Goal: Information Seeking & Learning: Learn about a topic

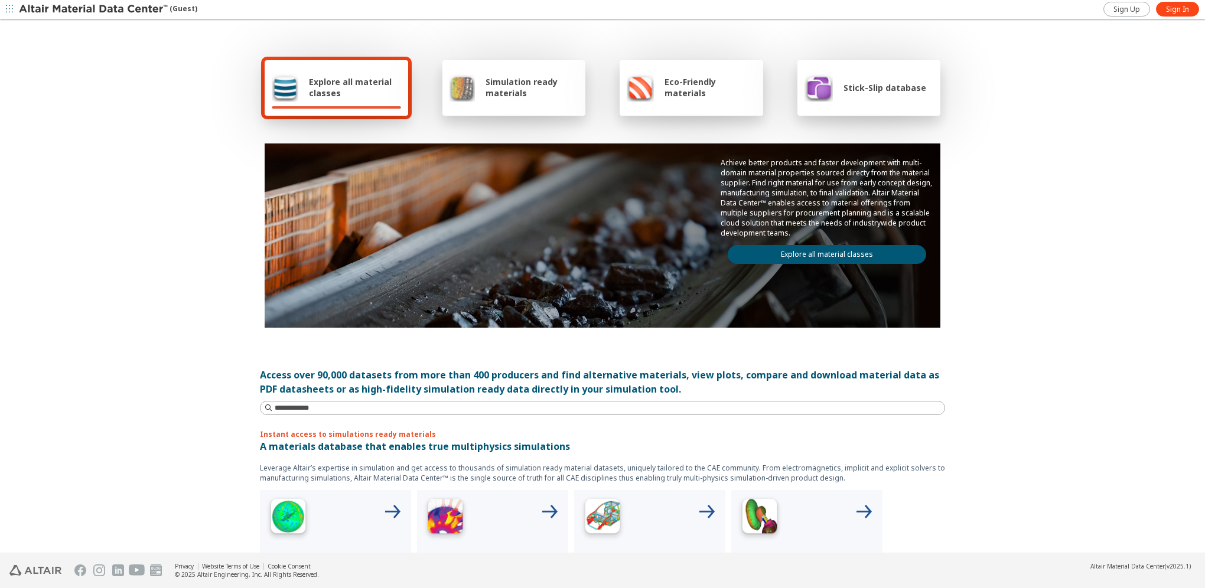
click at [326, 84] on span "Explore all material classes" at bounding box center [355, 87] width 92 height 22
click at [807, 253] on link "Explore all material classes" at bounding box center [827, 254] width 198 height 19
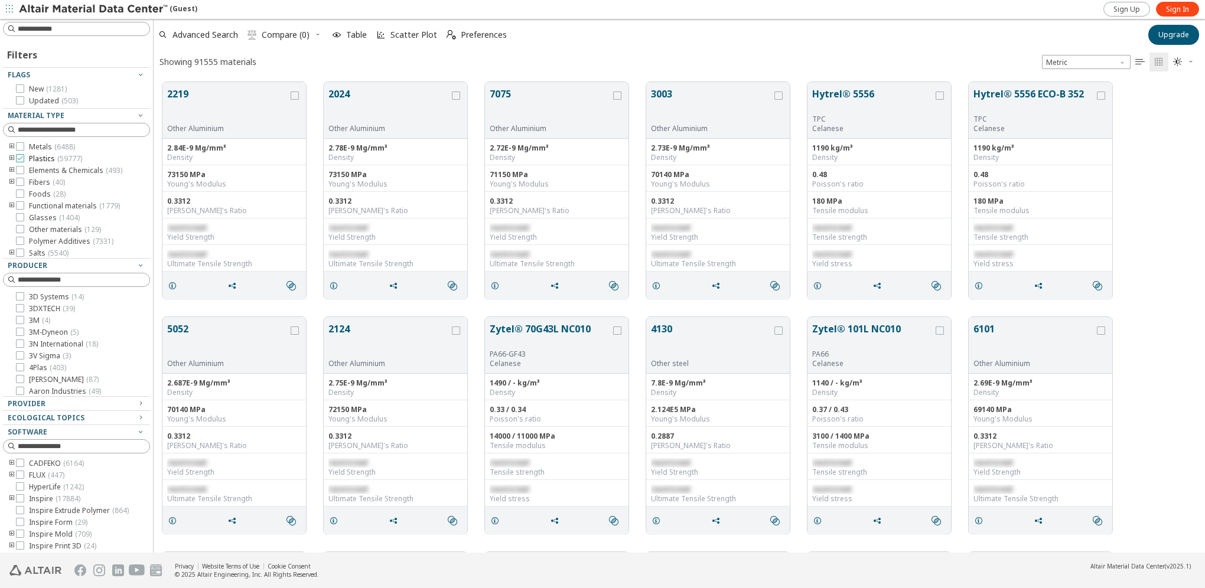
click at [21, 157] on icon at bounding box center [20, 158] width 8 height 8
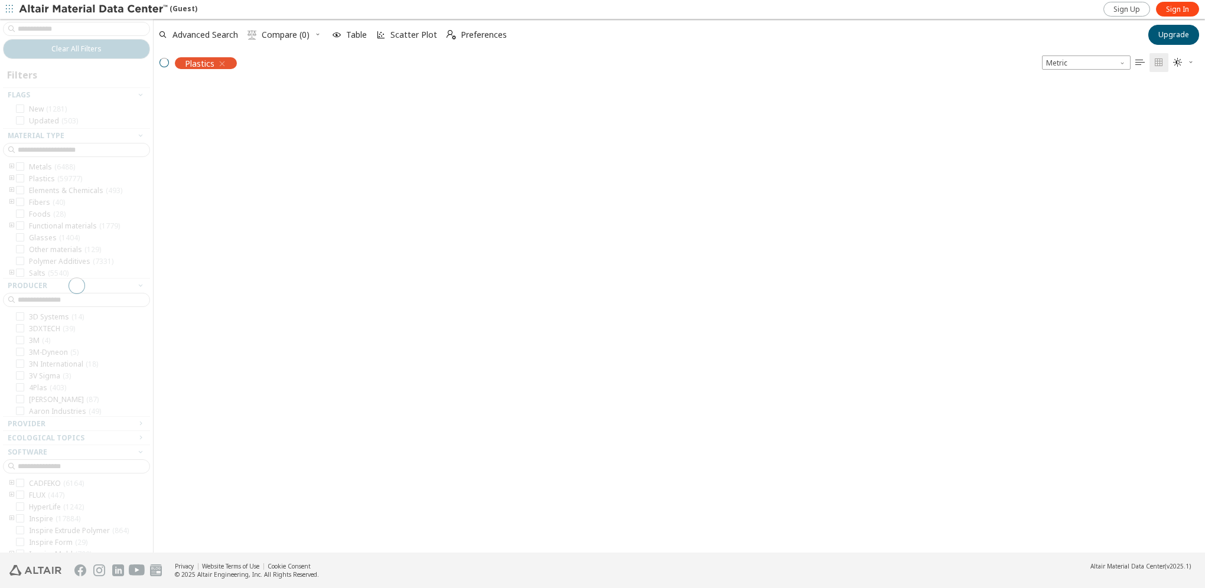
scroll to position [470, 1042]
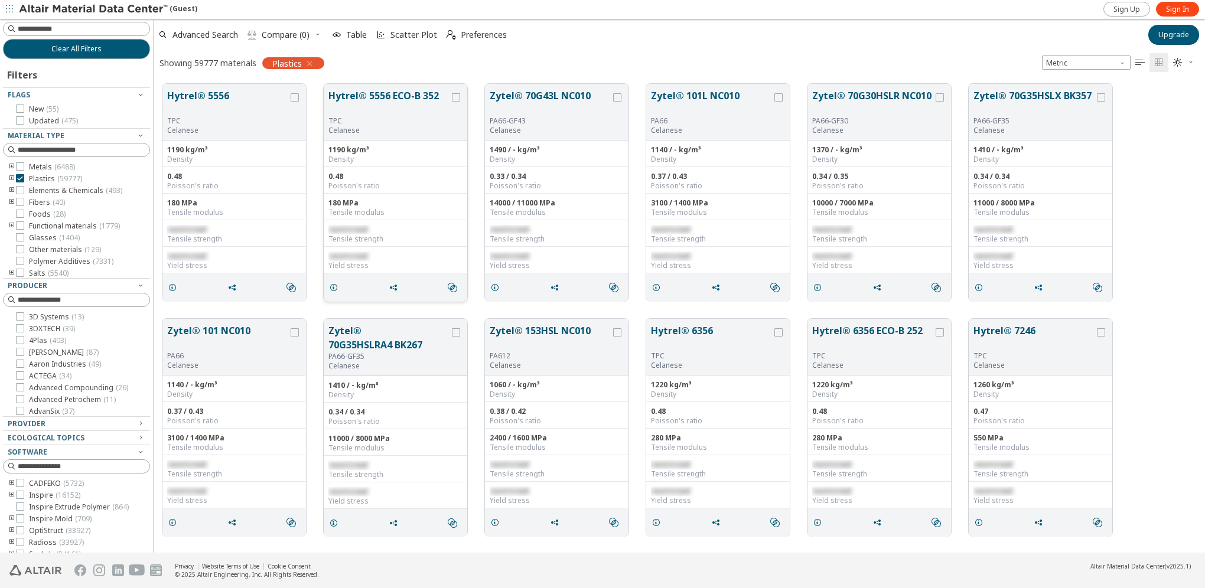
click at [390, 92] on button "Hytrel® 5556 ECO-B 352" at bounding box center [388, 103] width 121 height 28
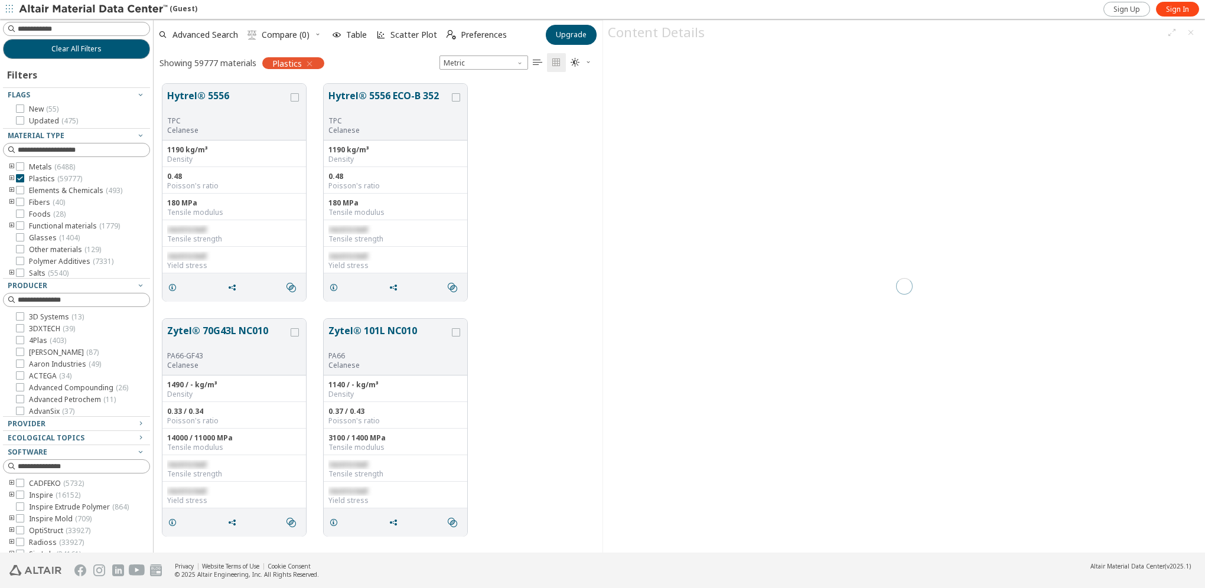
scroll to position [470, 440]
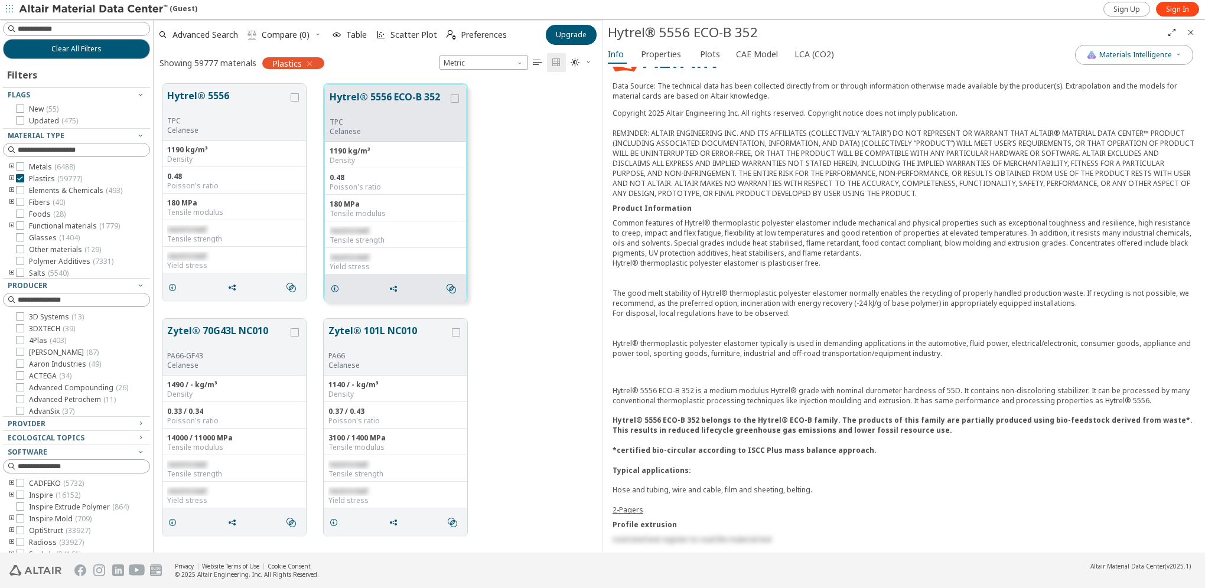
scroll to position [236, 0]
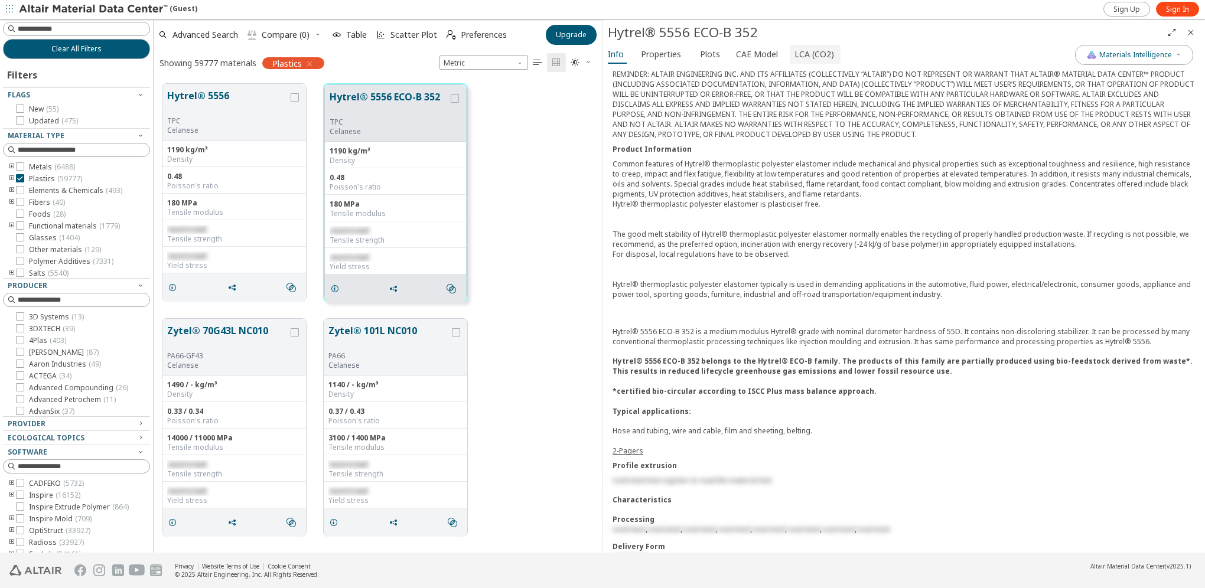
click at [809, 56] on span "LCA (CO2)" at bounding box center [815, 54] width 40 height 19
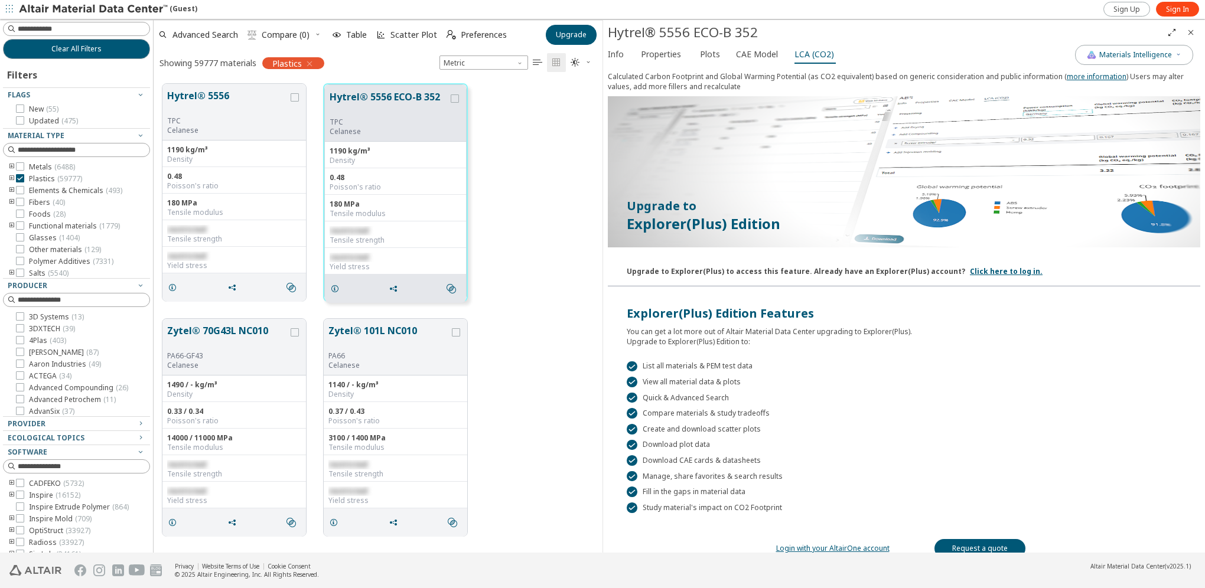
scroll to position [8, 0]
